Goal: Navigation & Orientation: Find specific page/section

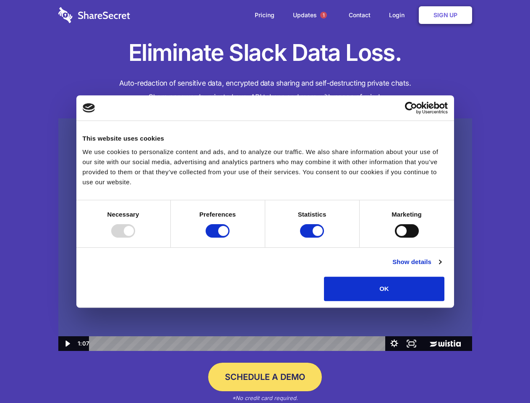
click at [265, 202] on img at bounding box center [265, 234] width 414 height 233
click at [135, 238] on div at bounding box center [123, 230] width 24 height 13
click at [230, 238] on input "Preferences" at bounding box center [218, 230] width 24 height 13
checkbox input "false"
click at [313, 238] on input "Statistics" at bounding box center [312, 230] width 24 height 13
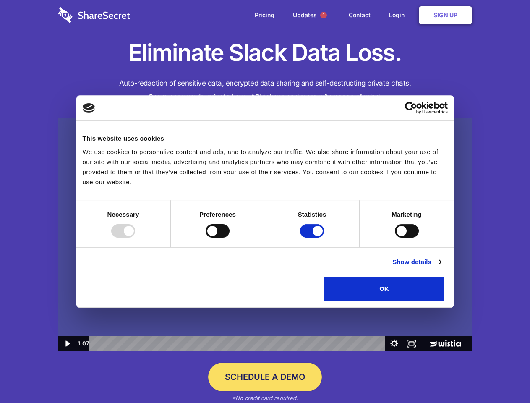
checkbox input "false"
click at [395, 238] on input "Marketing" at bounding box center [407, 230] width 24 height 13
checkbox input "true"
click at [441, 267] on link "Show details" at bounding box center [417, 262] width 49 height 10
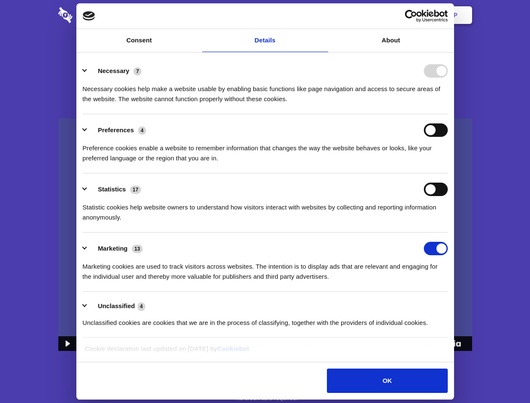
click at [452, 304] on ul "Necessary 7 Necessary cookies help make a website usable by enabling basic func…" at bounding box center [265, 196] width 373 height 283
click at [323, 15] on span "1" at bounding box center [323, 15] width 7 height 7
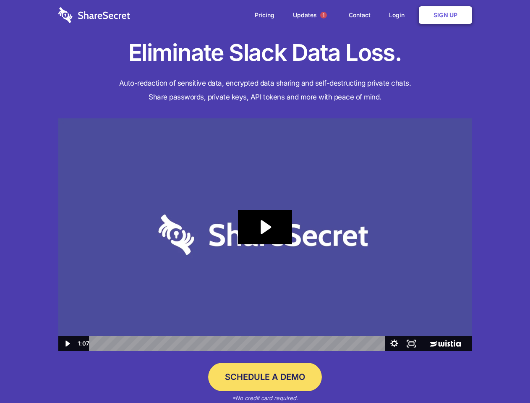
click at [265, 235] on icon "Play Video: Sharesecret Slack Extension" at bounding box center [265, 227] width 54 height 34
